Goal: Ask a question: Seek information or help from site administrators or community

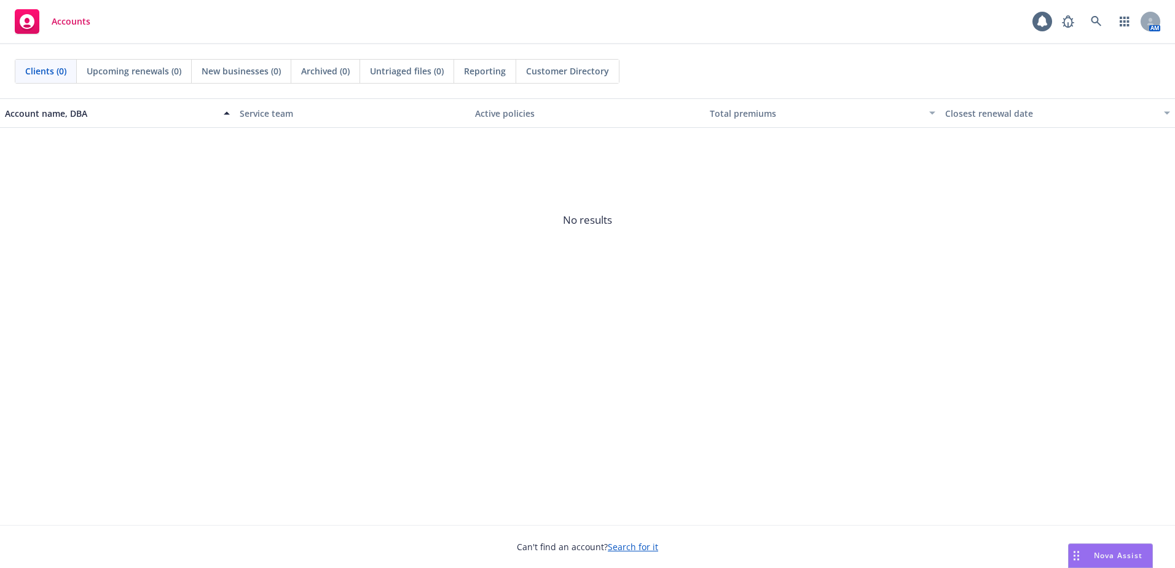
click at [1101, 550] on span "Nova Assist" at bounding box center [1118, 555] width 49 height 10
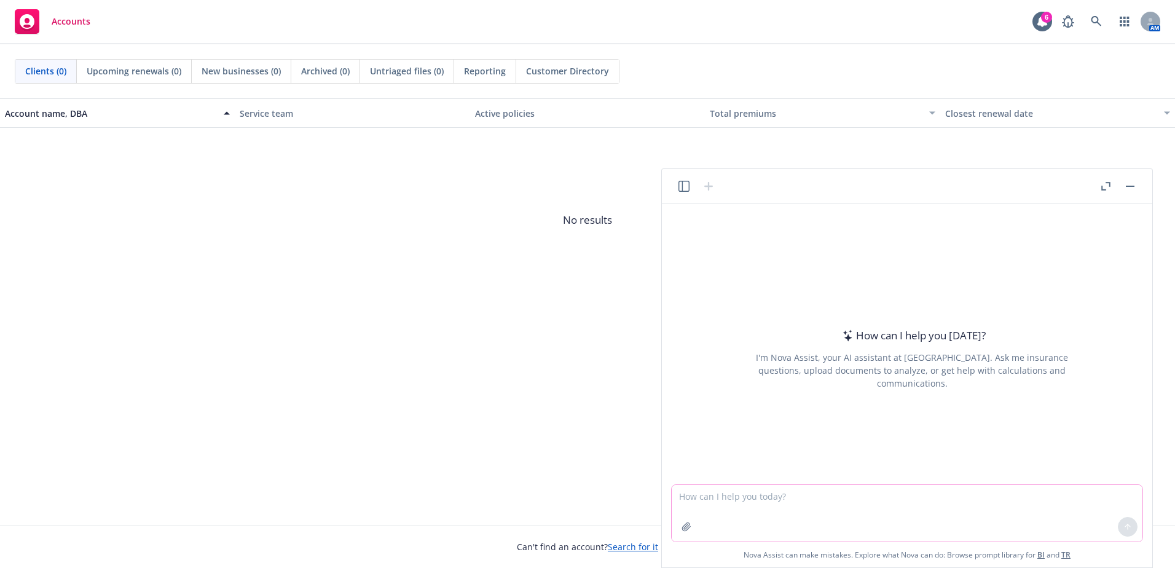
click at [715, 497] on textarea at bounding box center [907, 513] width 471 height 57
click at [1039, 494] on textarea "Can you please outline the Pros and Cons of each of the below FSA, COBRA carrie…" at bounding box center [907, 513] width 471 height 57
click at [1010, 495] on textarea "Can you please outline the Pros and Cons of each of the below FSA, COBRA carrie…" at bounding box center [907, 513] width 471 height 57
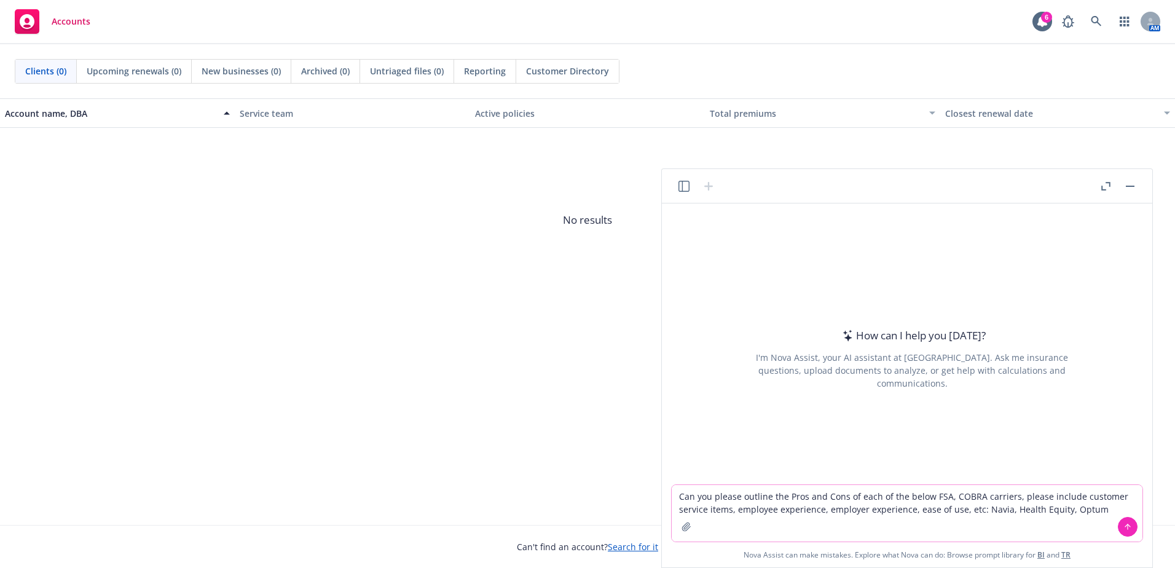
type textarea "Can you please outline the Pros and Cons of each of the below FSA, COBRA carrie…"
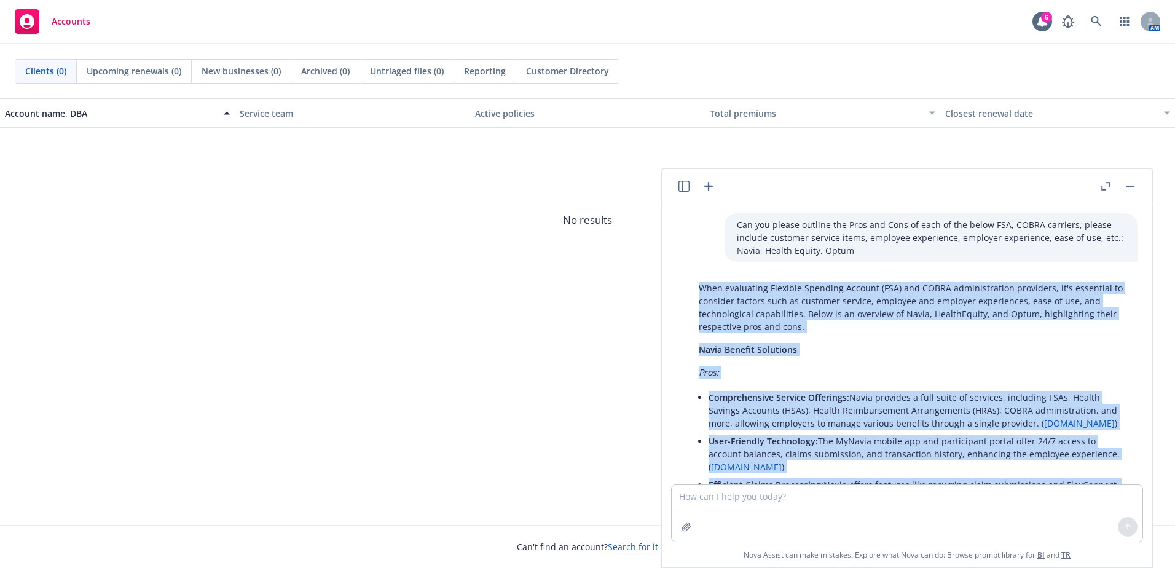
drag, startPoint x: 1018, startPoint y: 446, endPoint x: 672, endPoint y: 280, distance: 383.5
click at [672, 280] on div "Can you please outline the Pros and Cons of each of the below FSA, COBRA carrie…" at bounding box center [907, 343] width 481 height 281
copy div "When evaluating Flexible Spending Account (FSA) and COBRA administration provid…"
